Goal: Task Accomplishment & Management: Complete application form

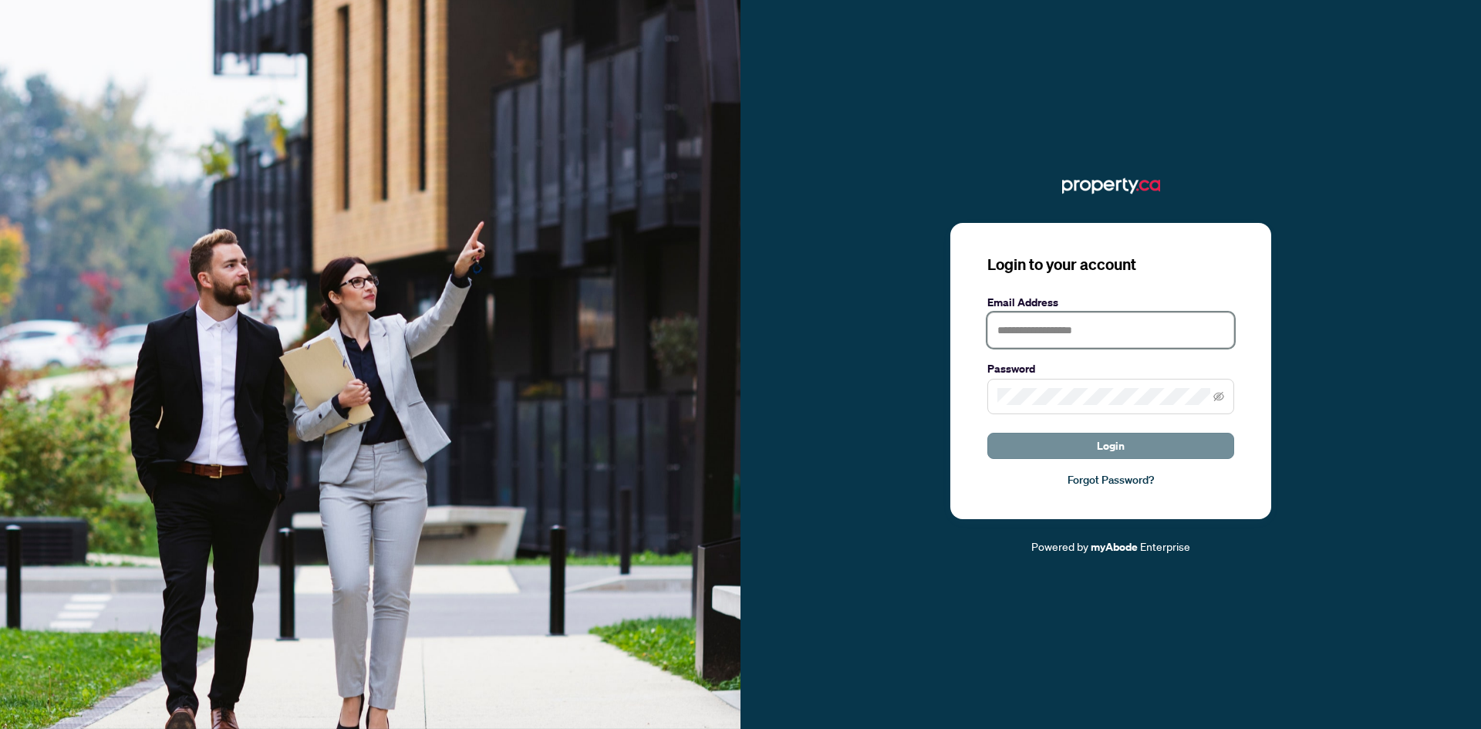
type input "**********"
click at [1079, 459] on button "Login" at bounding box center [1111, 446] width 247 height 26
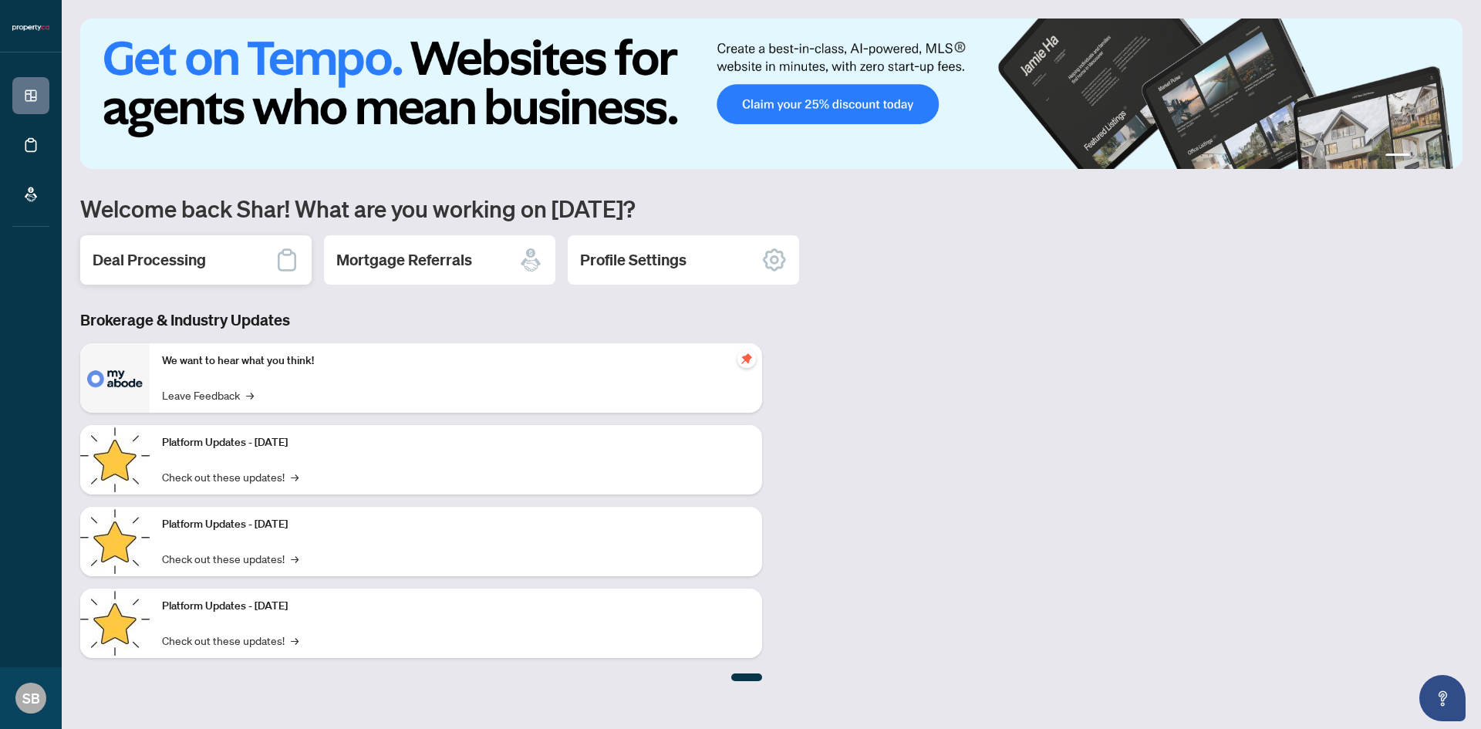
click at [177, 256] on h2 "Deal Processing" at bounding box center [149, 260] width 113 height 22
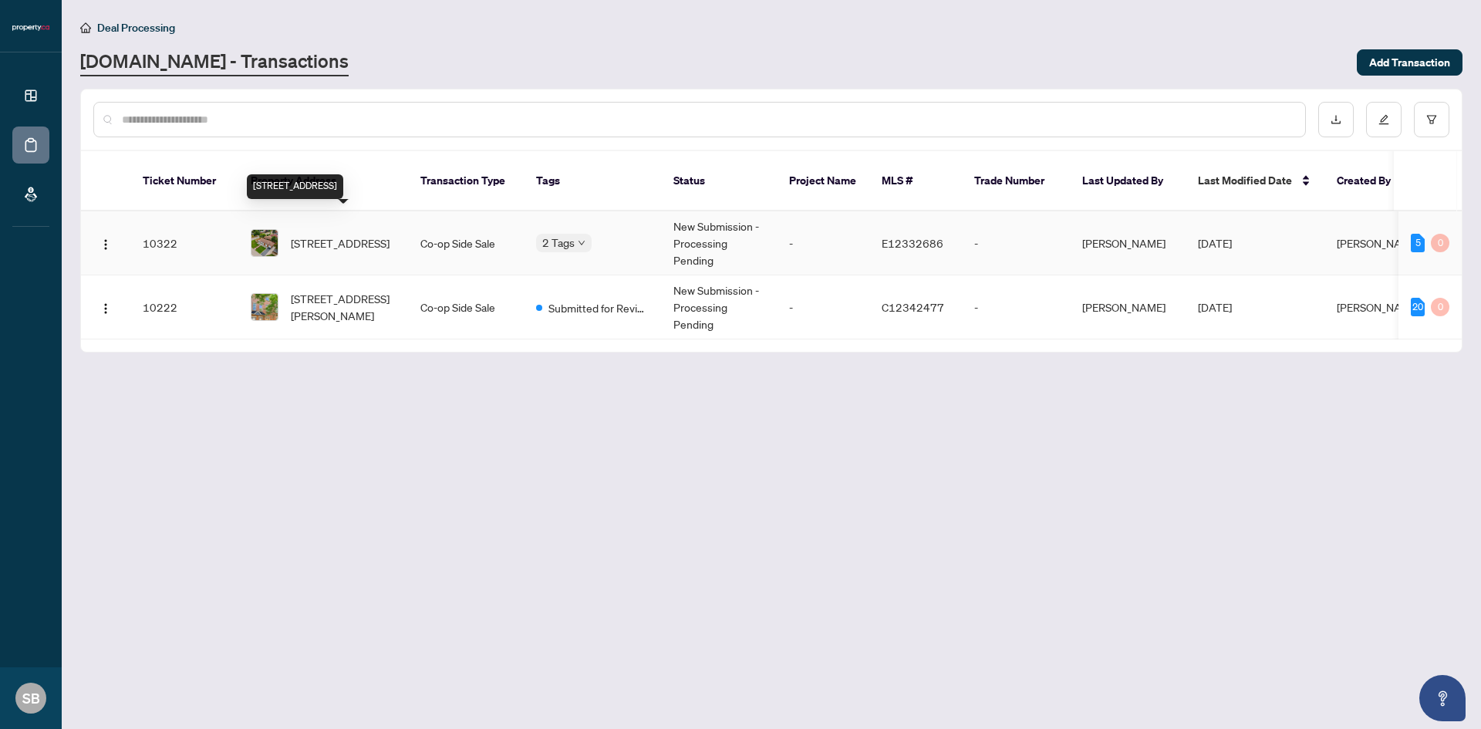
click at [328, 235] on span "[STREET_ADDRESS]" at bounding box center [340, 243] width 99 height 17
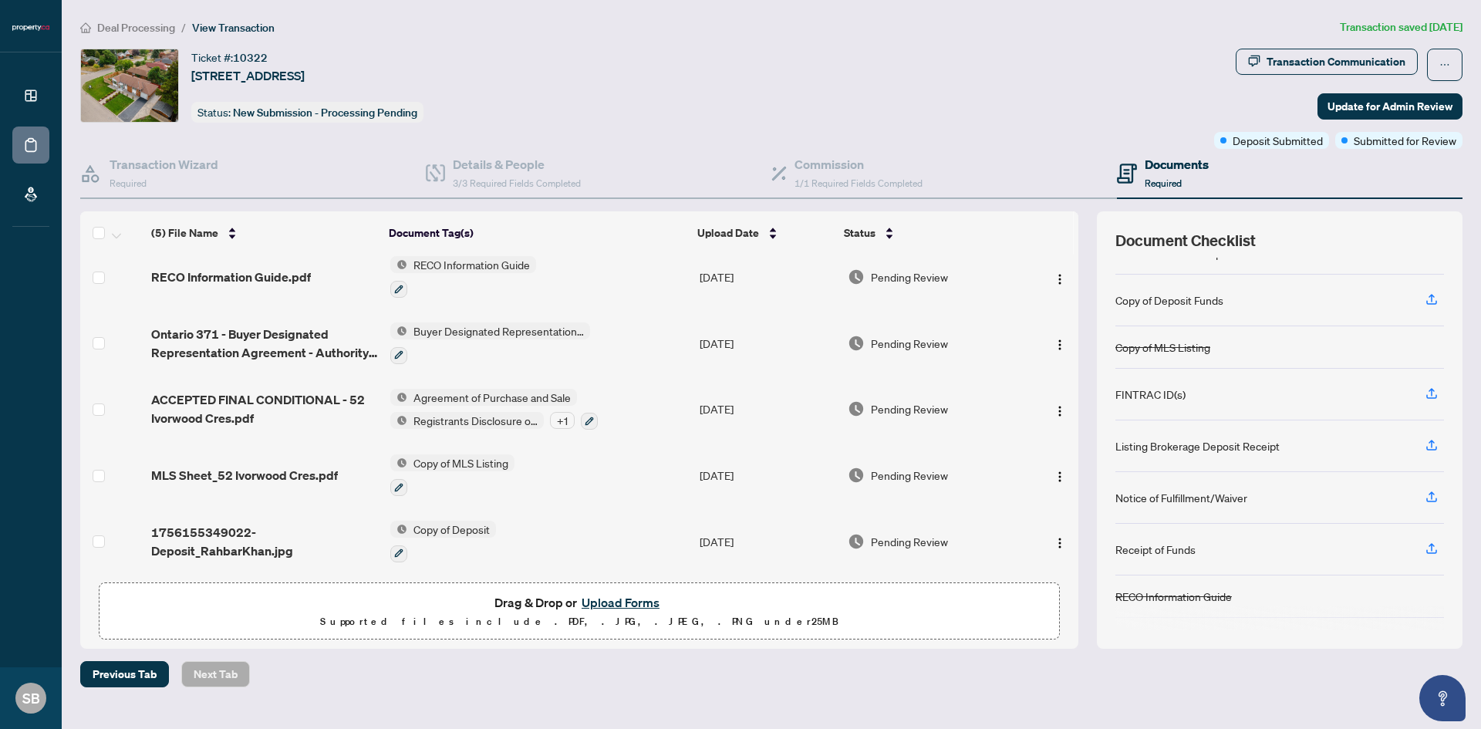
scroll to position [146, 0]
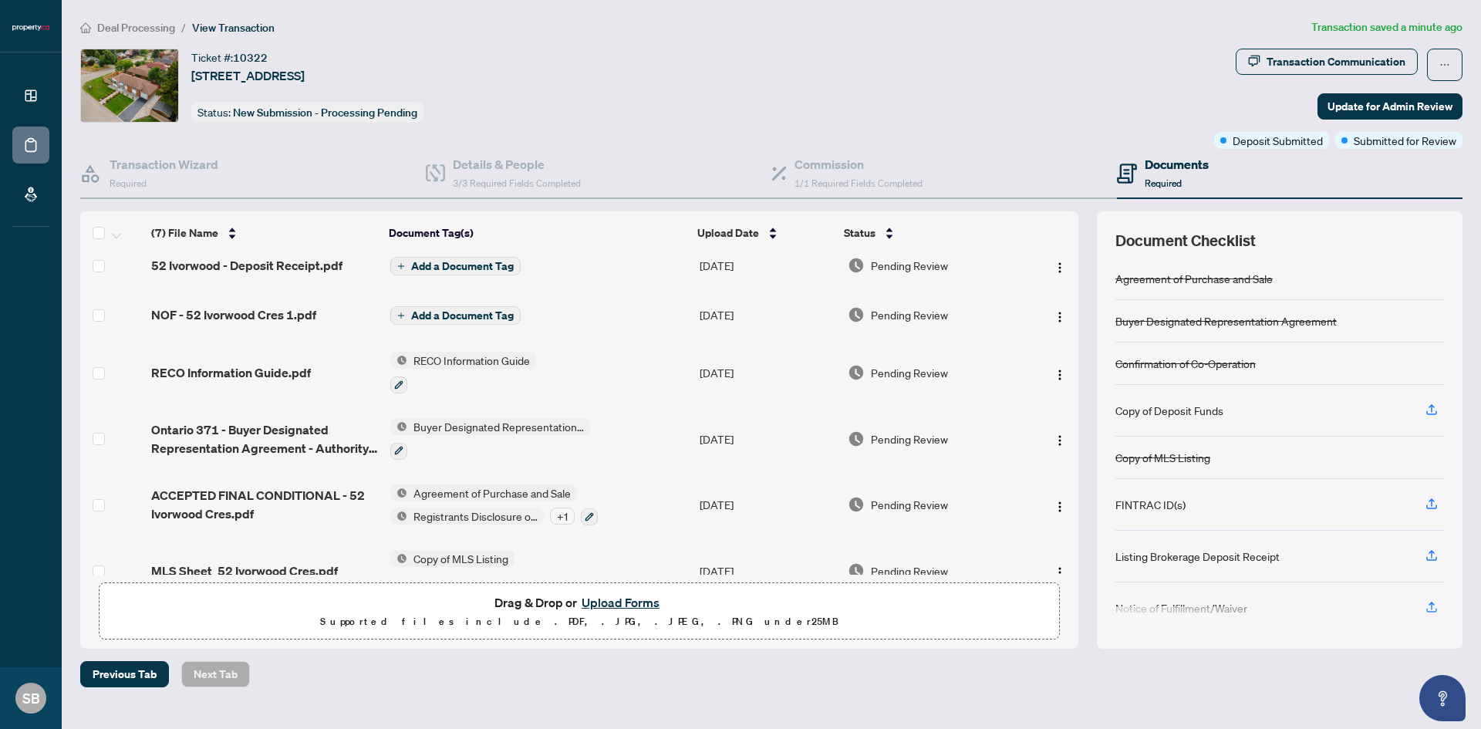
click at [475, 261] on span "Add a Document Tag" at bounding box center [462, 266] width 103 height 11
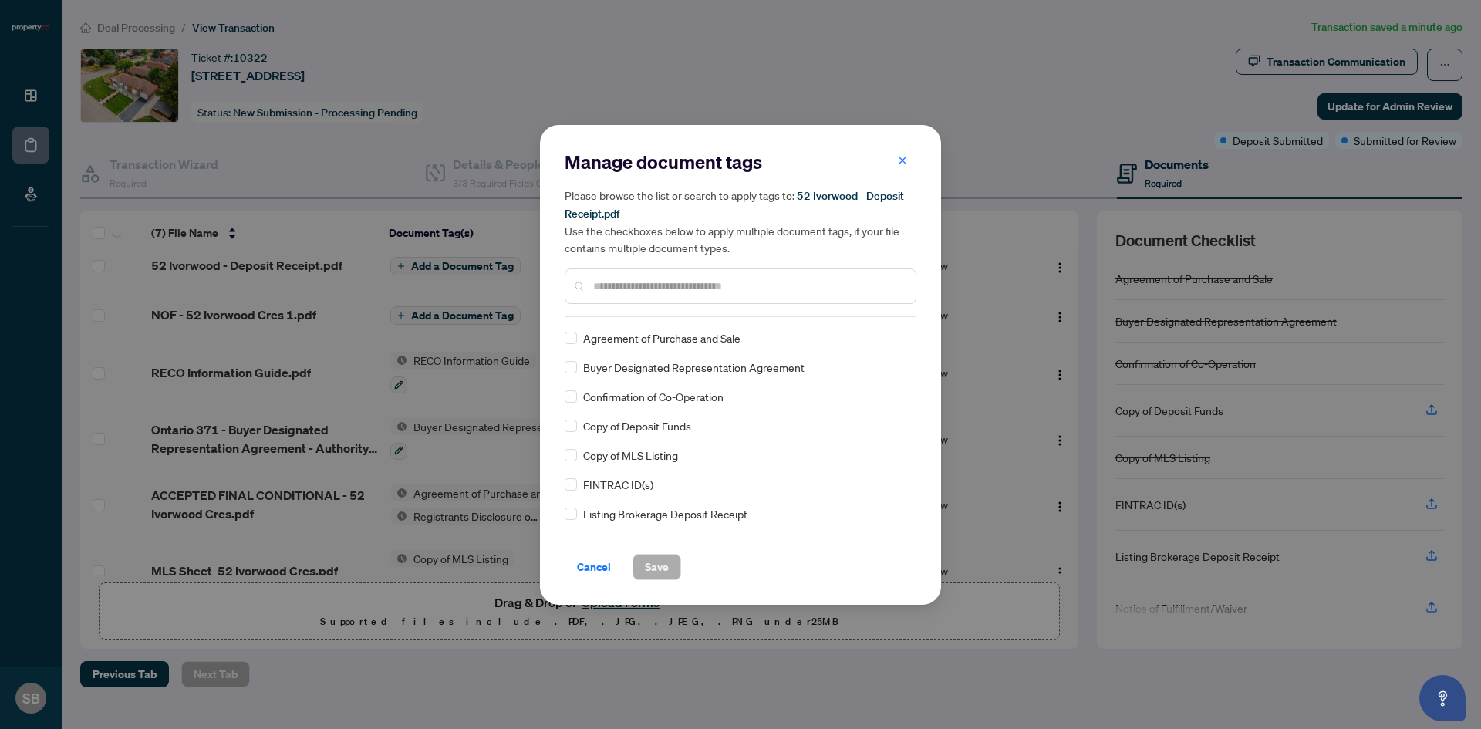
click at [637, 289] on input "text" at bounding box center [748, 286] width 310 height 17
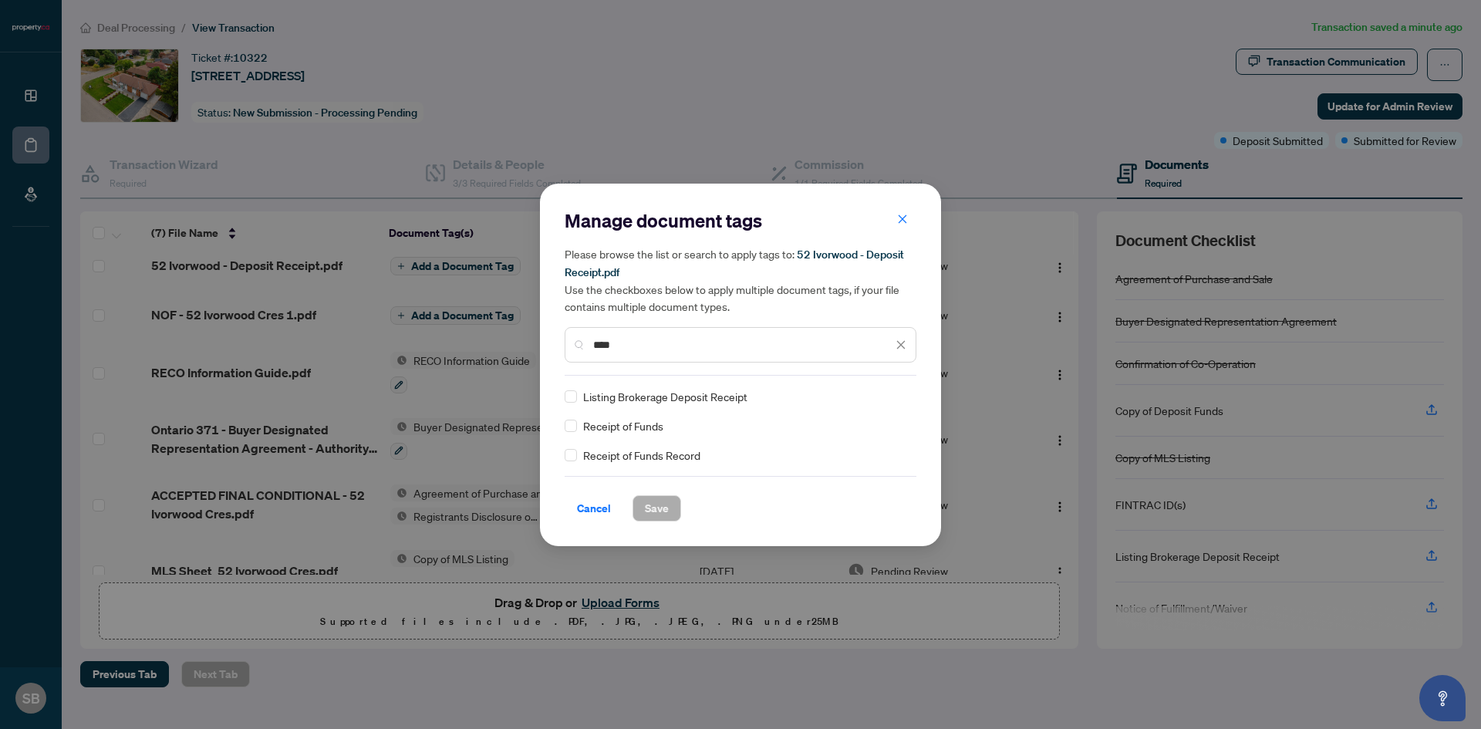
type input "****"
click at [670, 508] on button "Save" at bounding box center [657, 508] width 49 height 26
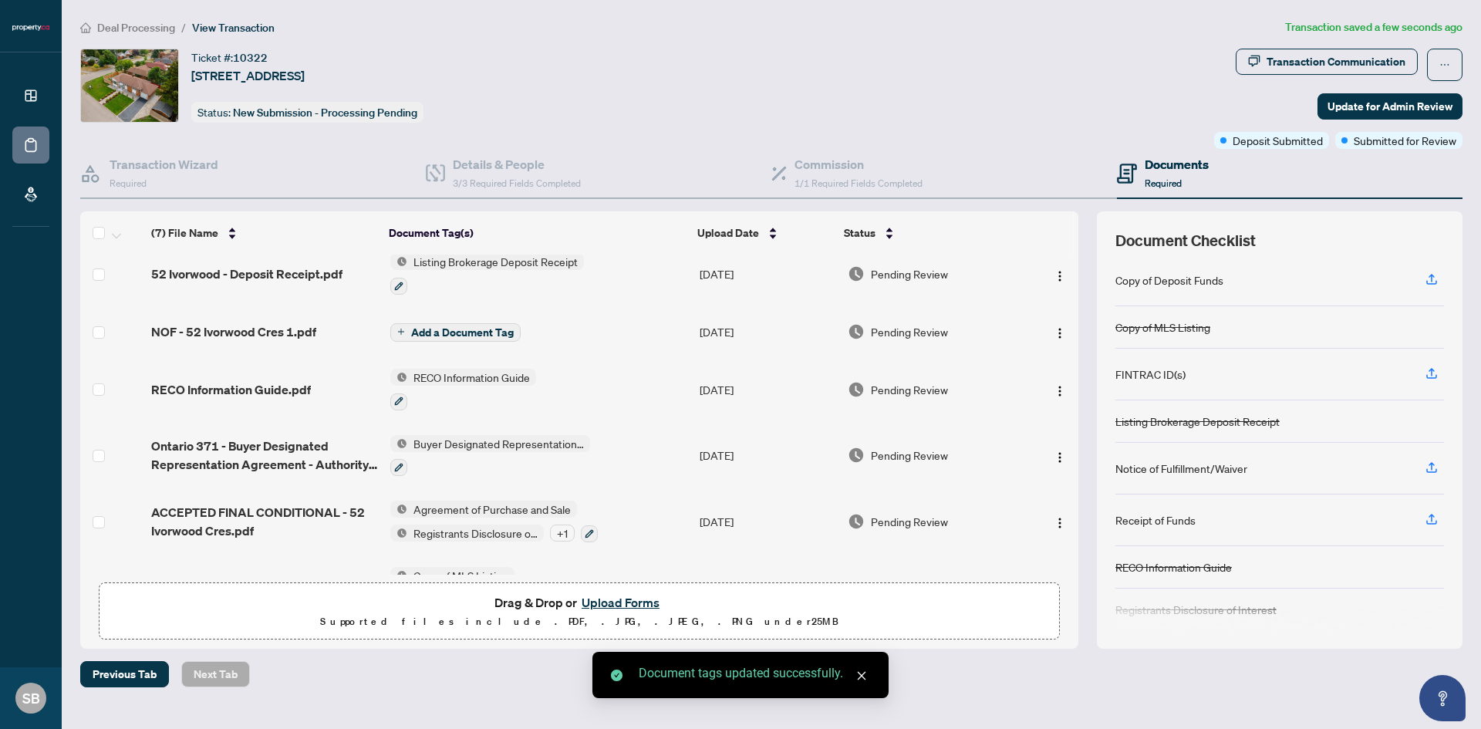
scroll to position [137, 0]
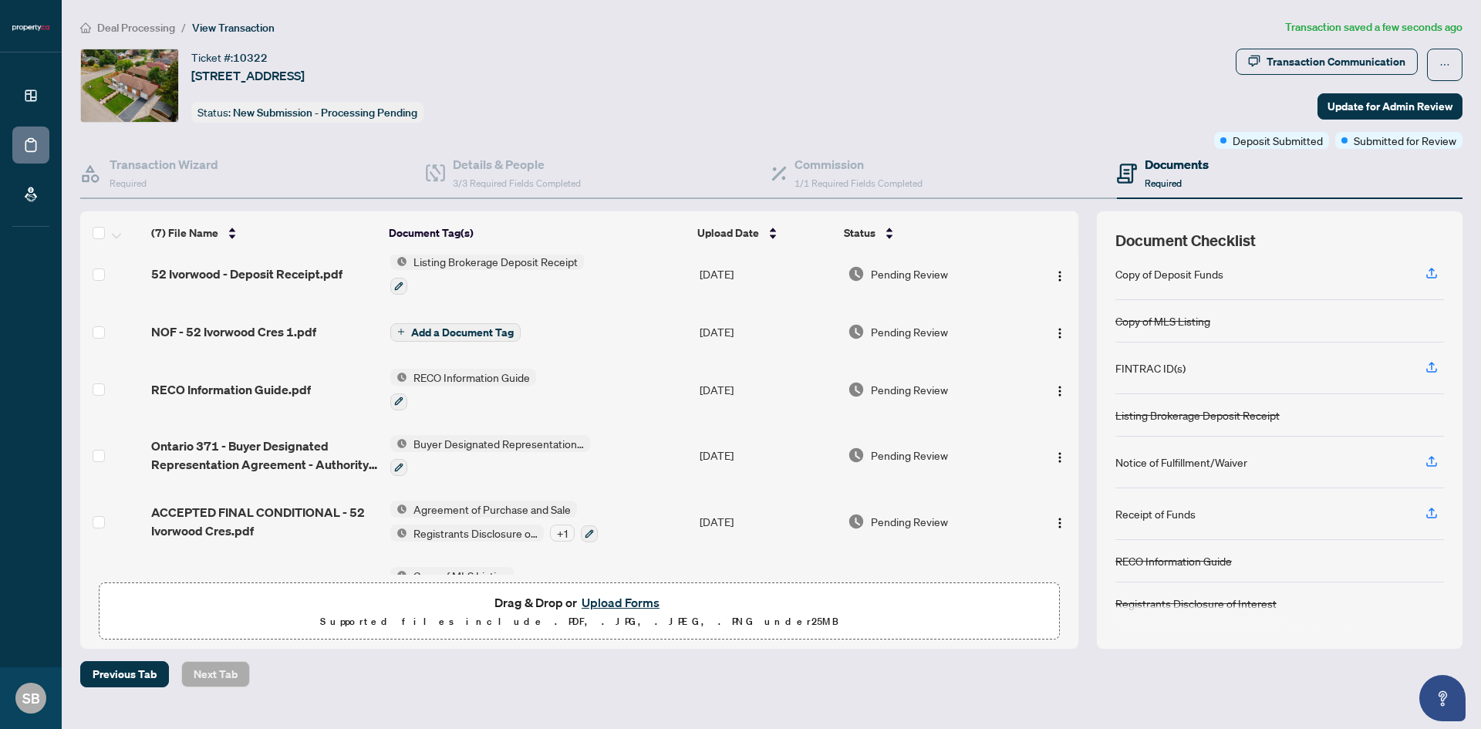
click at [497, 333] on span "Add a Document Tag" at bounding box center [462, 332] width 103 height 11
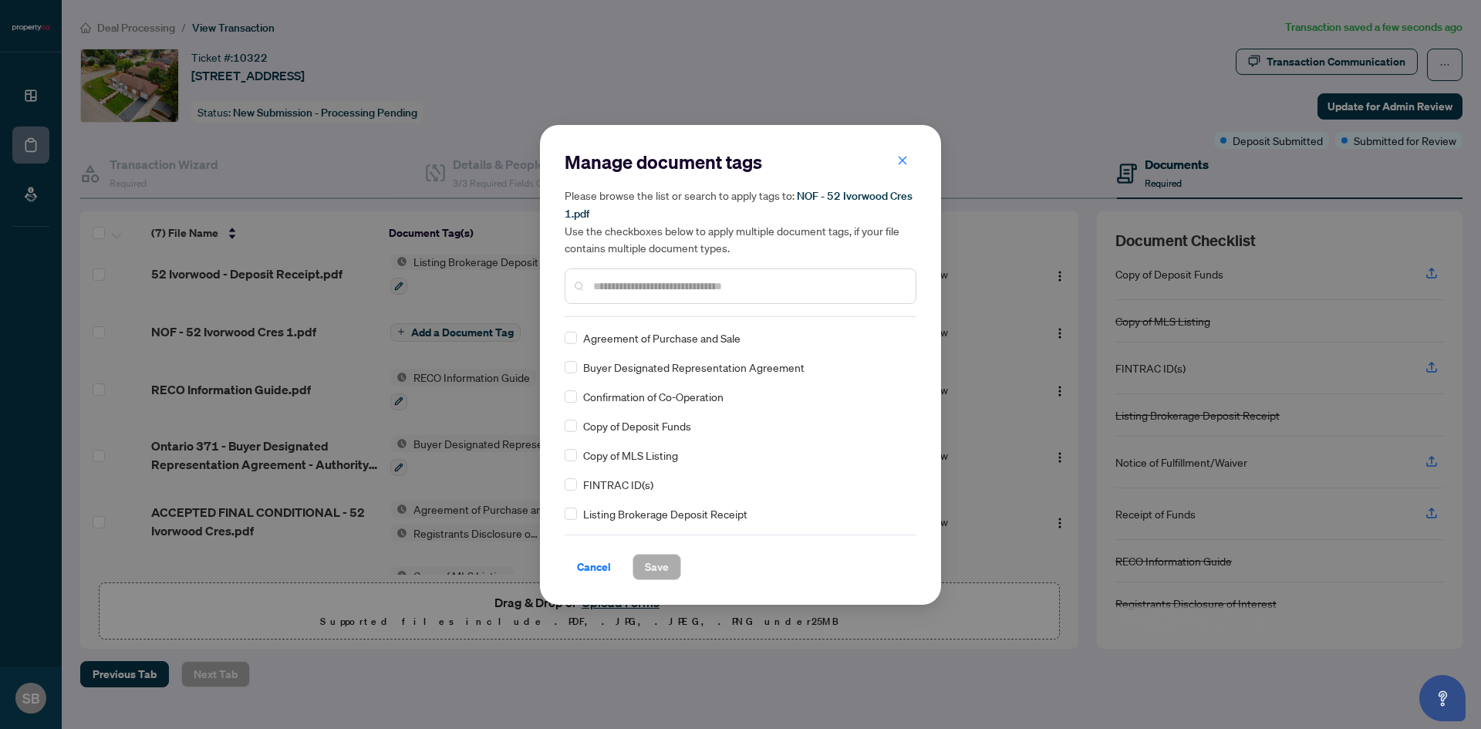
click at [625, 316] on div "Manage document tags Please browse the list or search to apply tags to: NOF - 5…" at bounding box center [741, 365] width 352 height 431
click at [616, 292] on input "text" at bounding box center [748, 286] width 310 height 17
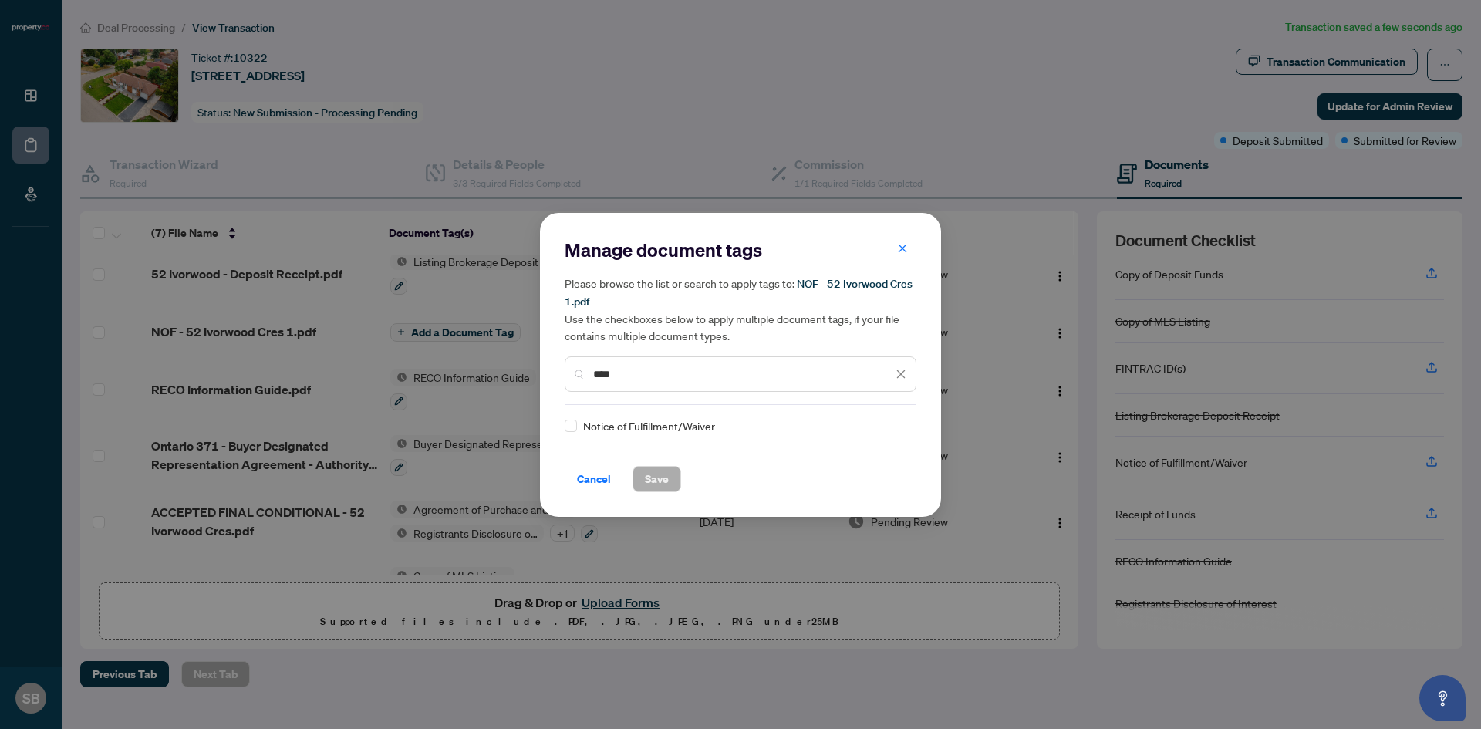
type input "****"
click at [664, 478] on span "Save" at bounding box center [657, 479] width 24 height 25
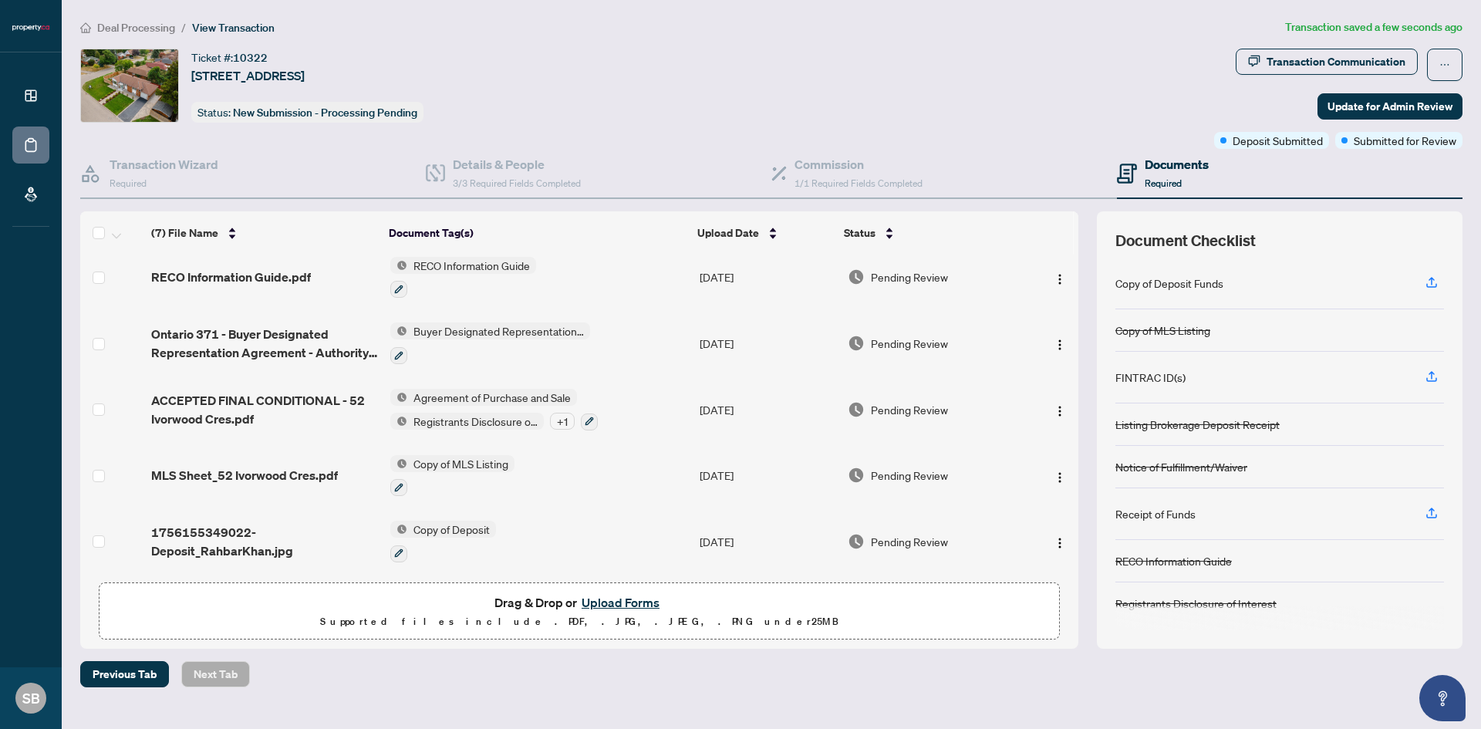
scroll to position [146, 0]
click at [1316, 57] on div "Transaction Communication" at bounding box center [1336, 61] width 139 height 25
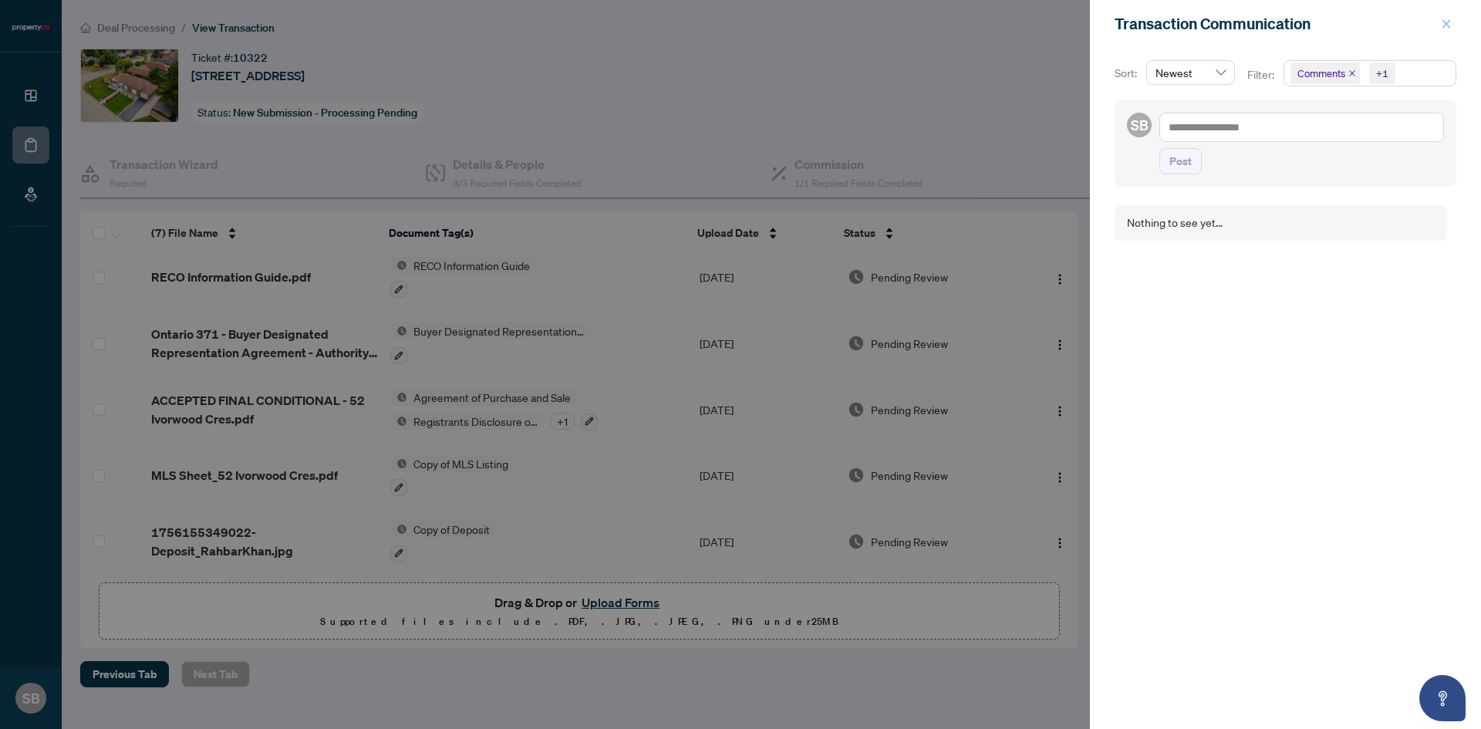
click at [1446, 26] on icon "close" at bounding box center [1446, 24] width 11 height 11
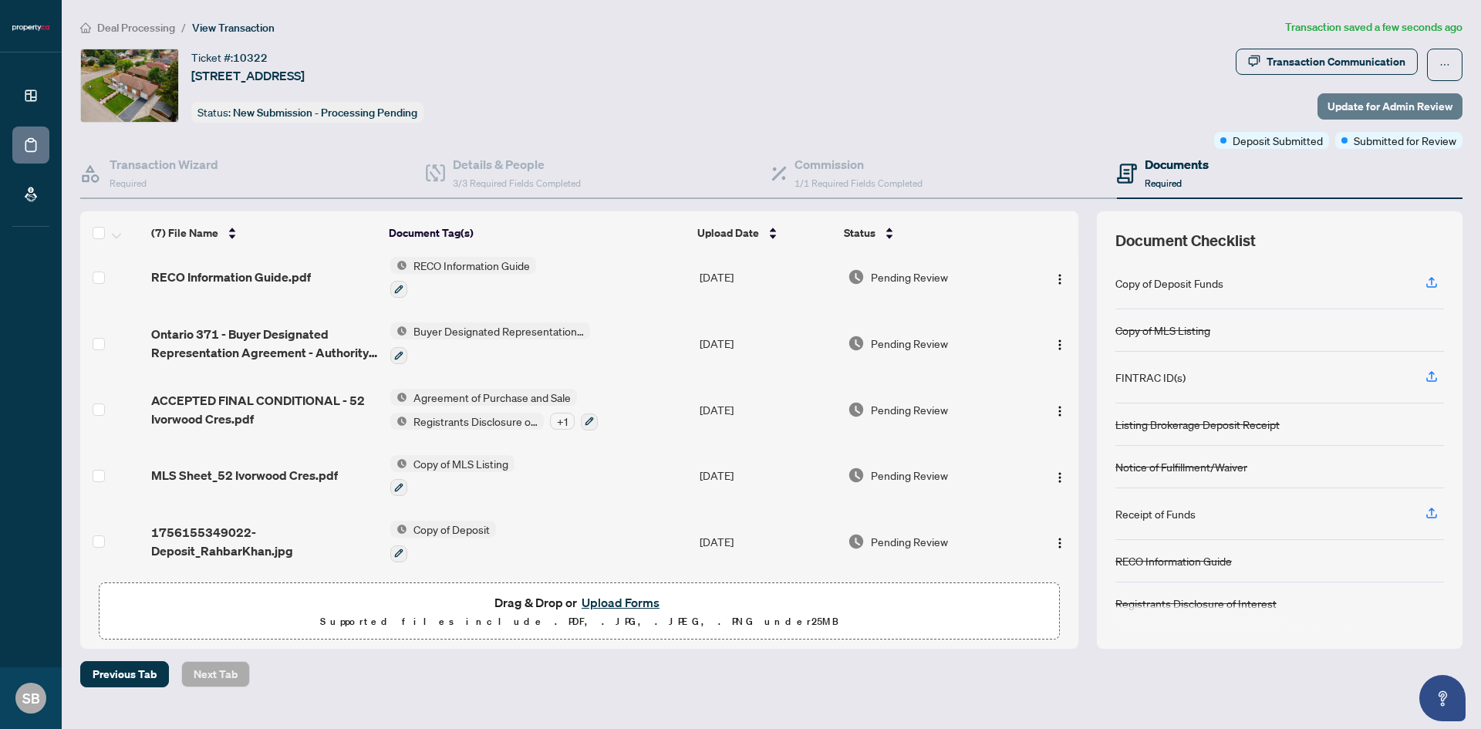
click at [1384, 98] on span "Update for Admin Review" at bounding box center [1390, 106] width 125 height 25
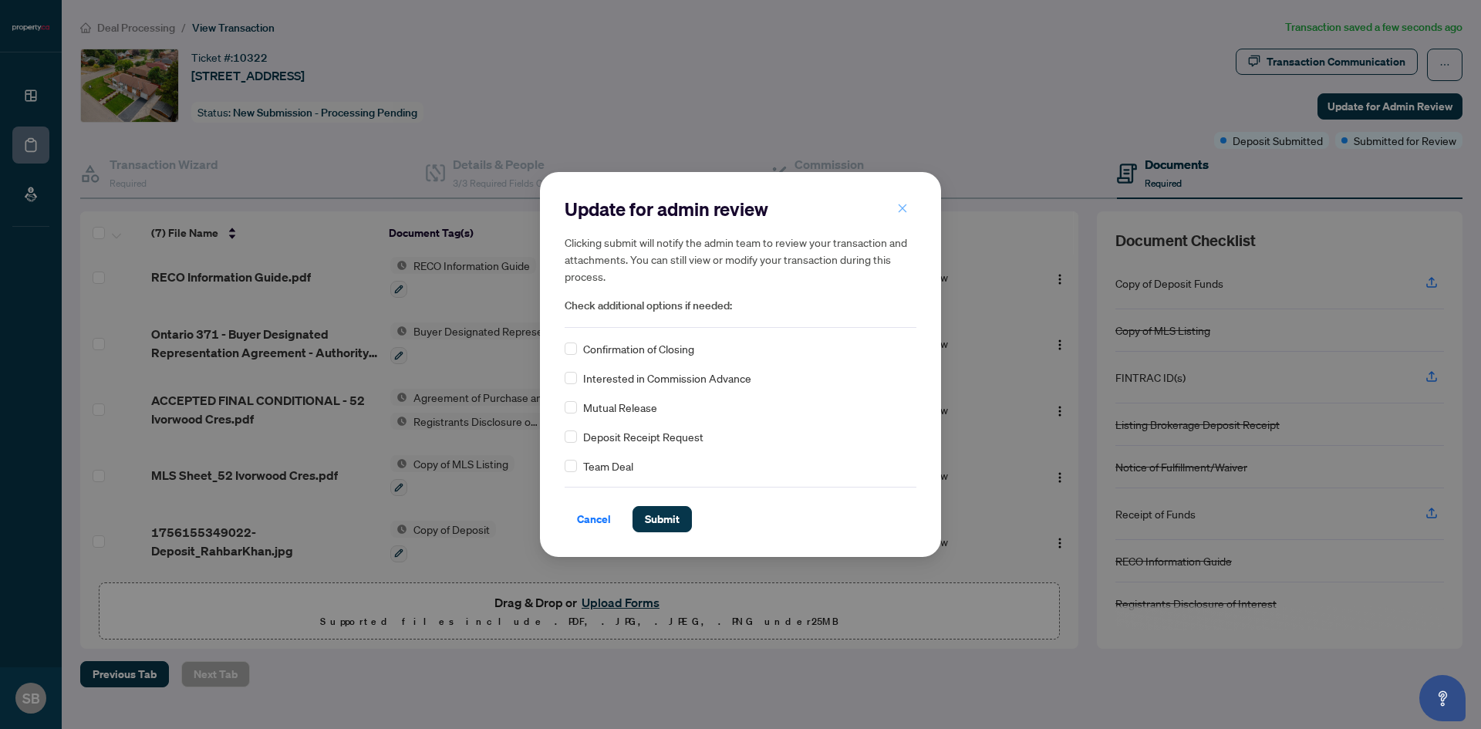
click at [907, 205] on icon "close" at bounding box center [903, 208] width 8 height 8
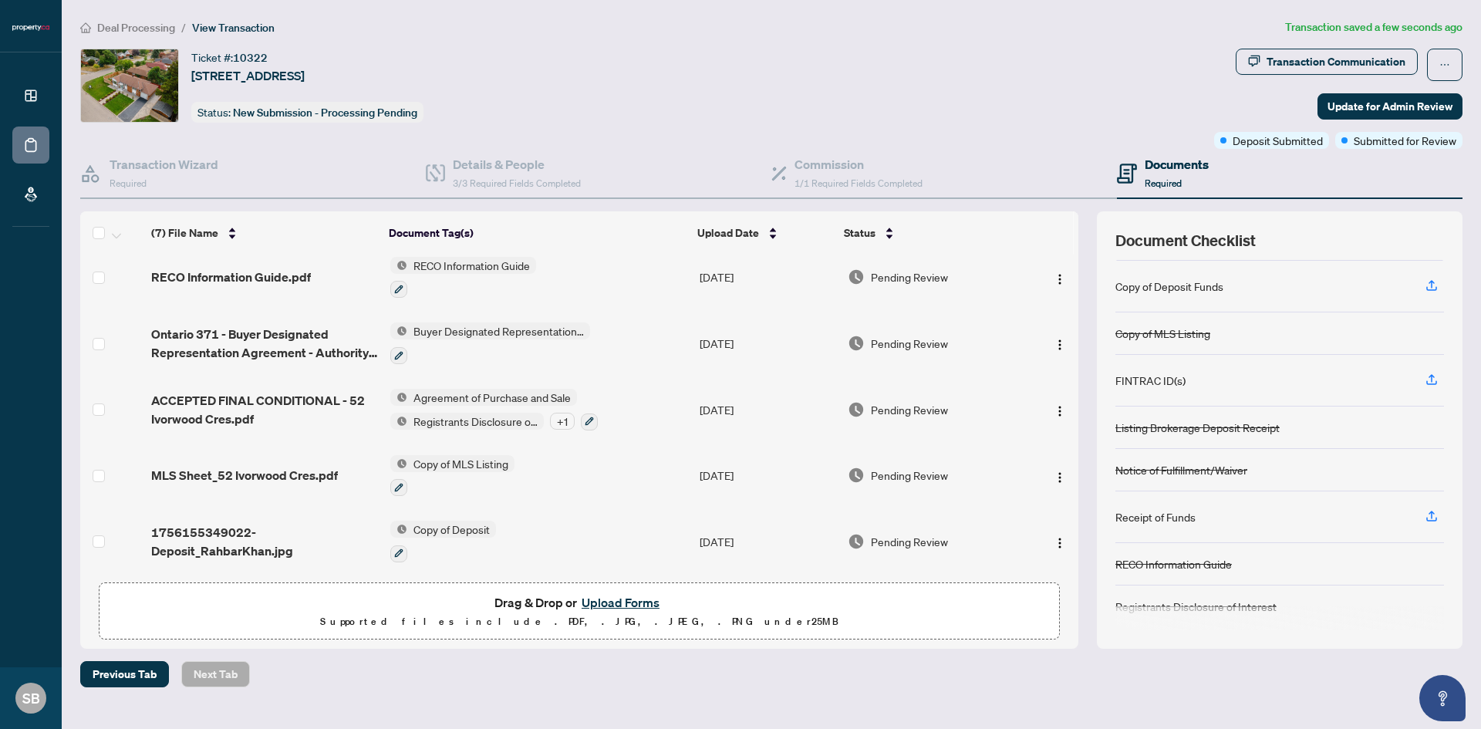
scroll to position [127, 0]
click at [1354, 106] on span "Update for Admin Review" at bounding box center [1390, 106] width 125 height 25
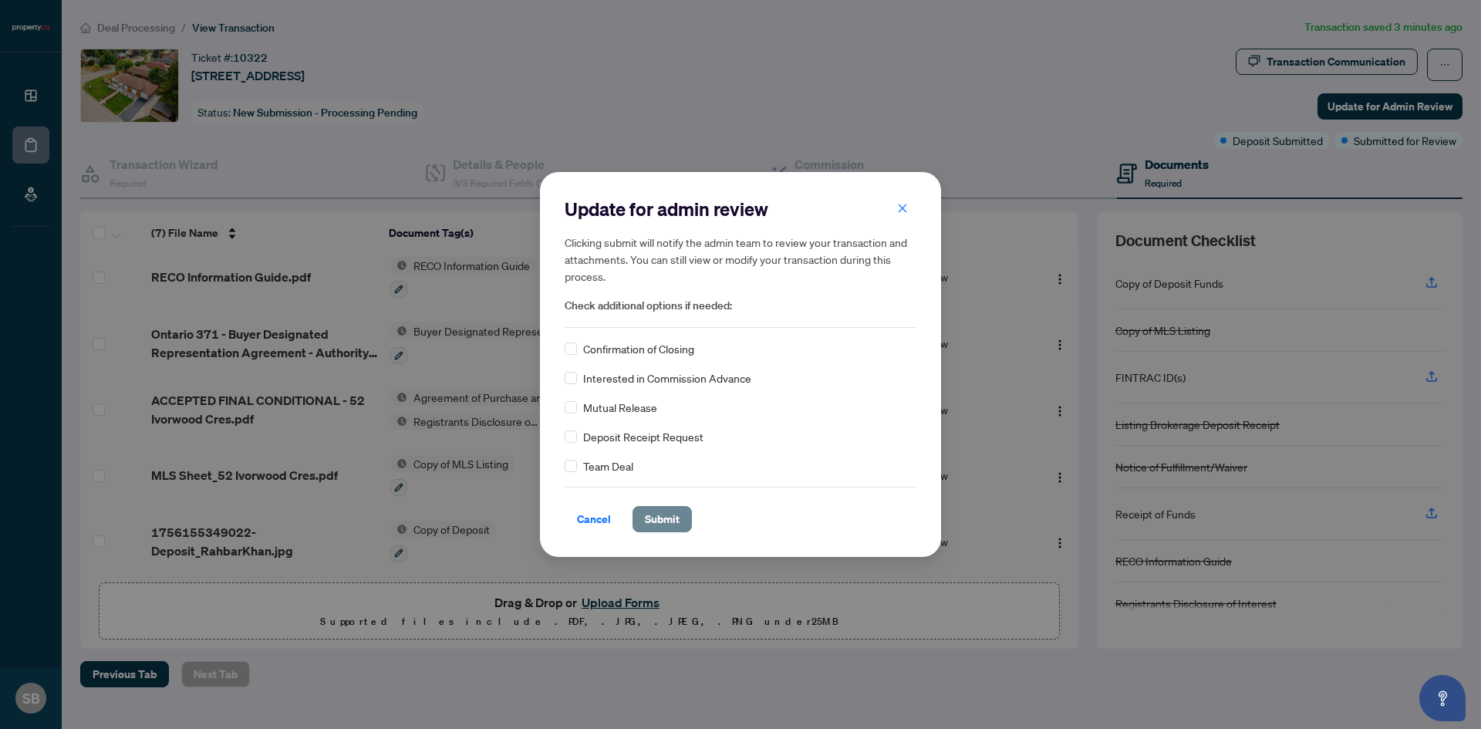
click at [656, 521] on span "Submit" at bounding box center [662, 519] width 35 height 25
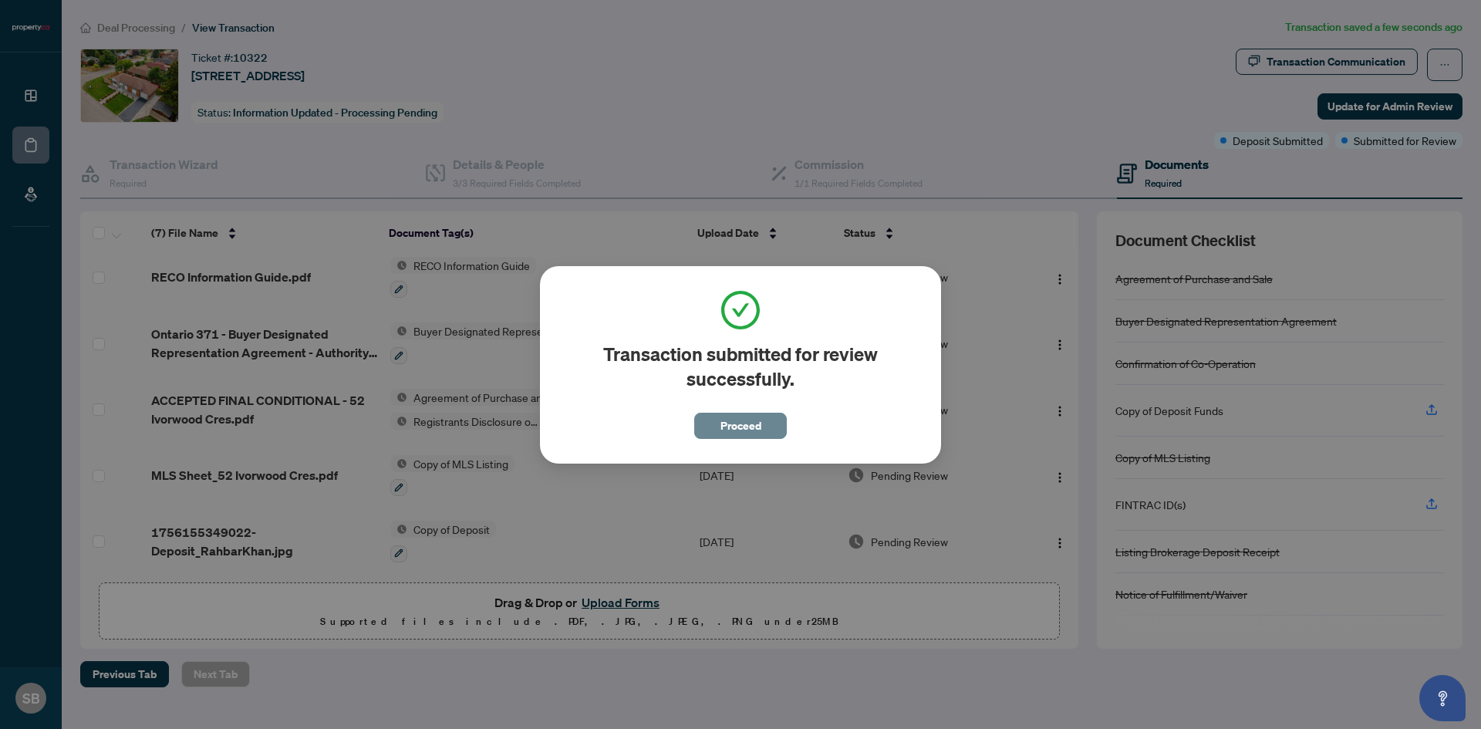
click at [741, 426] on span "Proceed" at bounding box center [741, 426] width 41 height 25
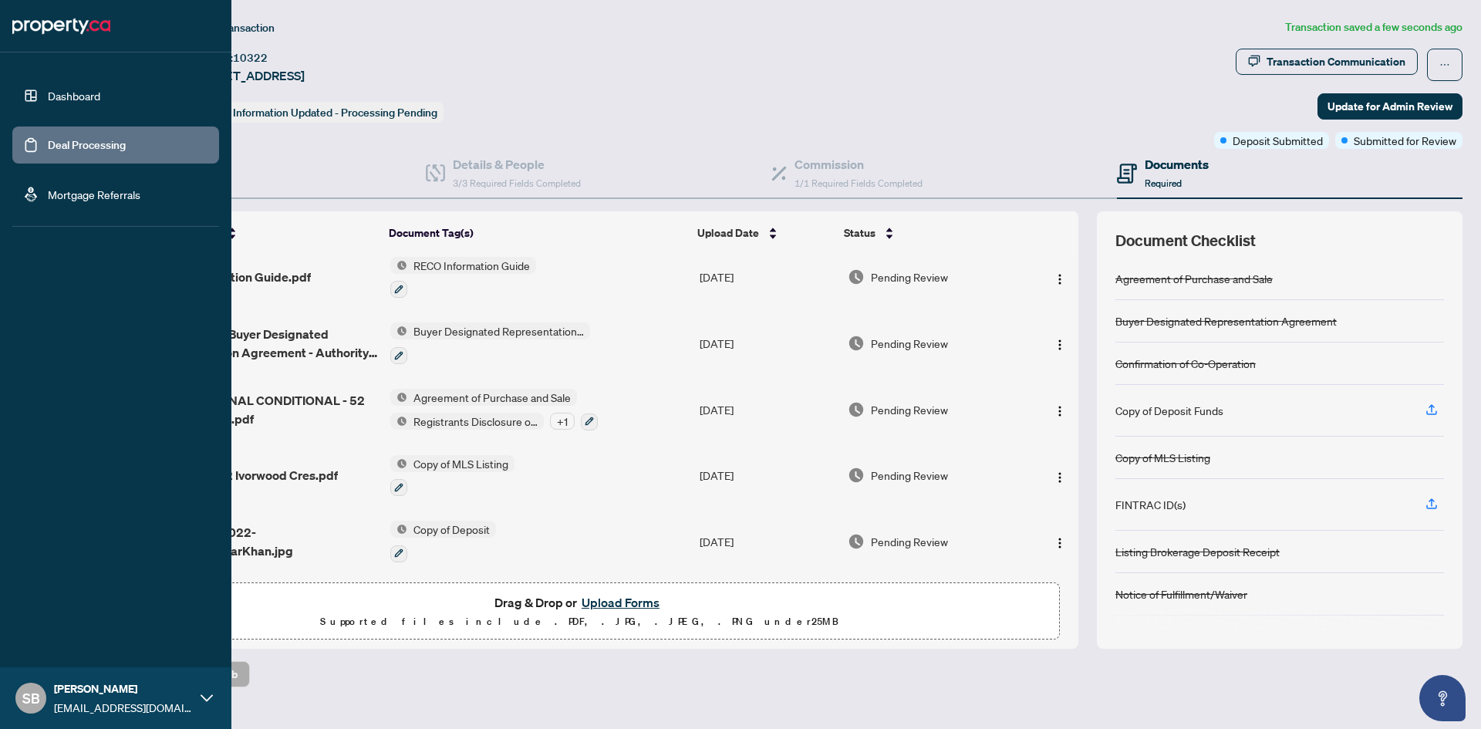
click at [48, 150] on link "Deal Processing" at bounding box center [87, 145] width 78 height 14
